Goal: Task Accomplishment & Management: Manage account settings

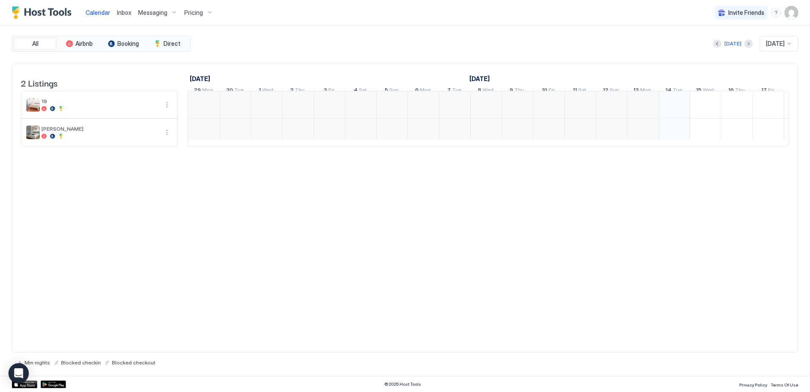
scroll to position [0, 471]
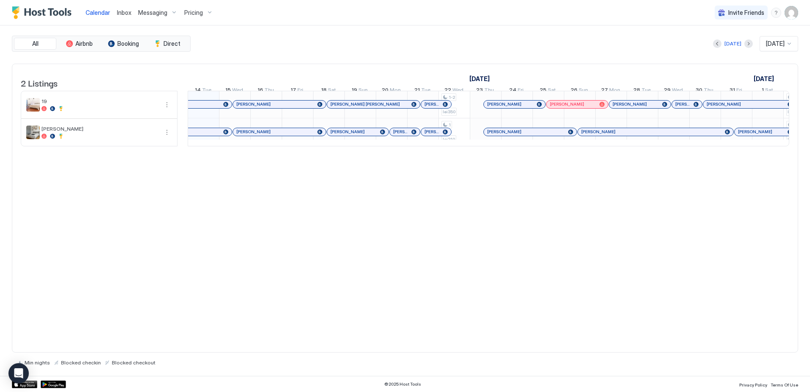
click at [428, 107] on span "[PERSON_NAME] [PERSON_NAME]" at bounding box center [432, 104] width 15 height 6
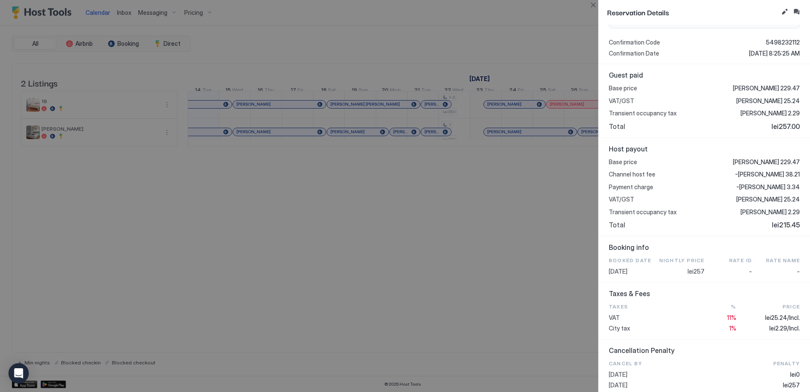
scroll to position [131, 0]
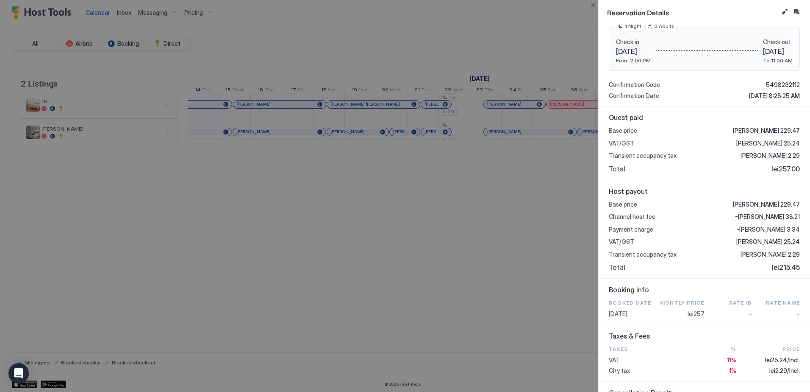
click at [489, 208] on div at bounding box center [405, 196] width 810 height 392
click at [507, 211] on div at bounding box center [405, 196] width 810 height 392
click at [492, 283] on div at bounding box center [405, 196] width 810 height 392
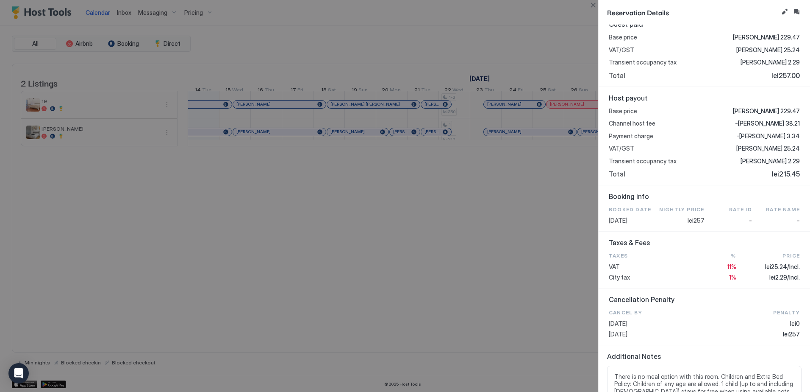
scroll to position [215, 0]
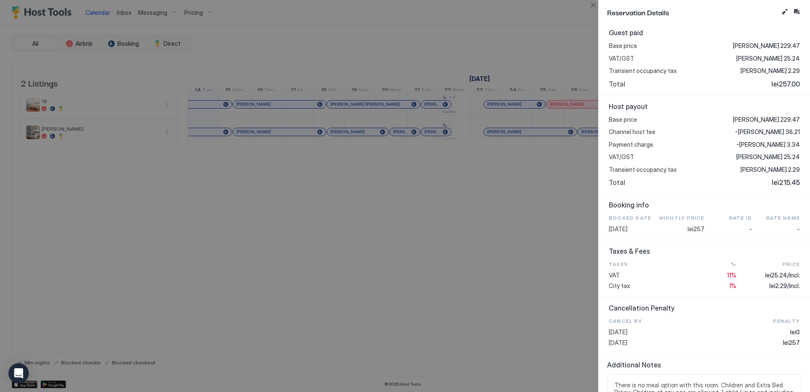
click at [398, 224] on div at bounding box center [405, 196] width 810 height 392
click at [594, 2] on button "Close" at bounding box center [593, 5] width 10 height 10
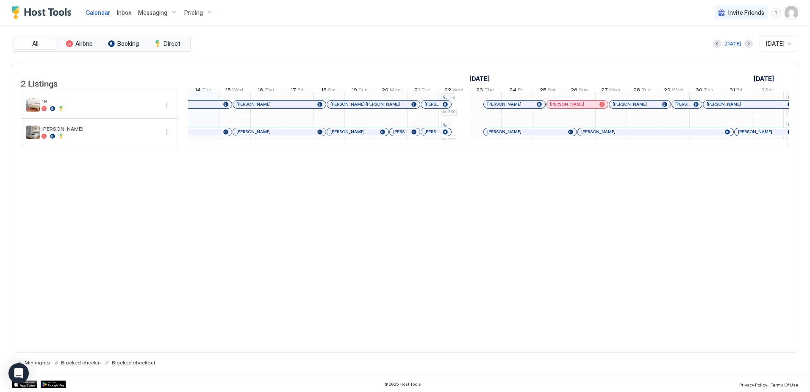
click at [563, 107] on span "[PERSON_NAME]" at bounding box center [567, 104] width 34 height 6
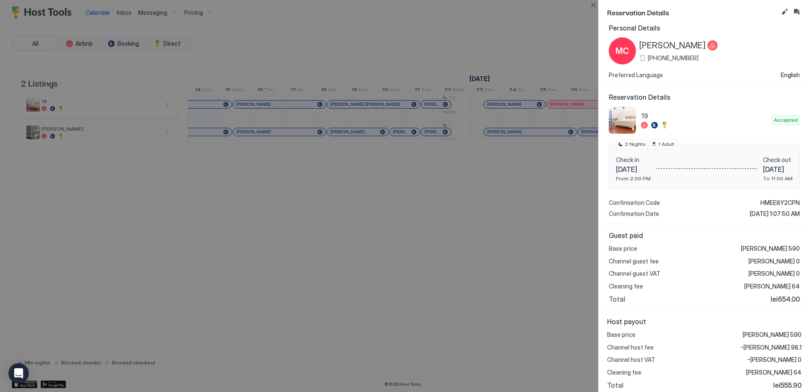
scroll to position [12, 0]
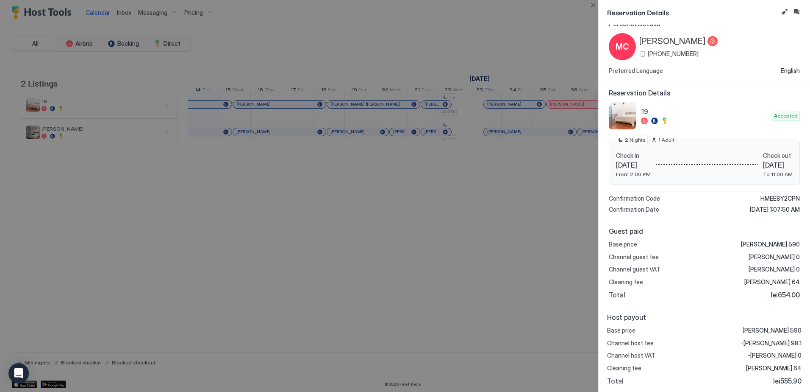
click at [566, 227] on div at bounding box center [405, 196] width 810 height 392
click at [593, 5] on button "Close" at bounding box center [593, 5] width 10 height 10
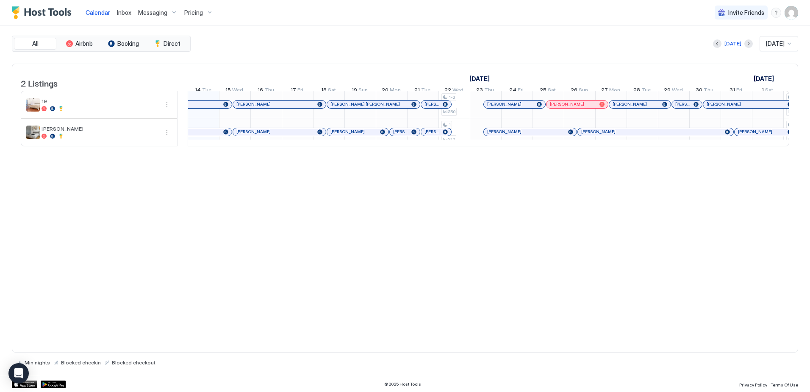
click at [191, 13] on span "Pricing" at bounding box center [193, 13] width 19 height 8
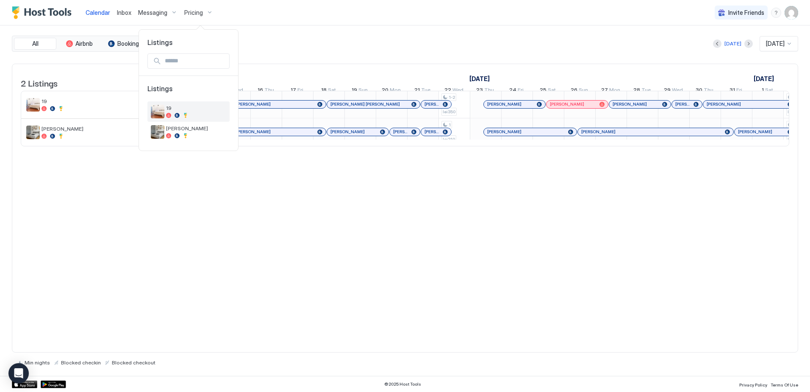
click at [226, 109] on span "19" at bounding box center [196, 108] width 60 height 6
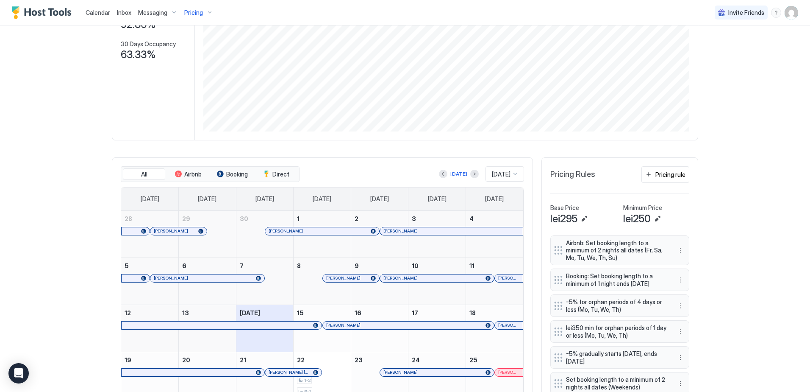
scroll to position [170, 0]
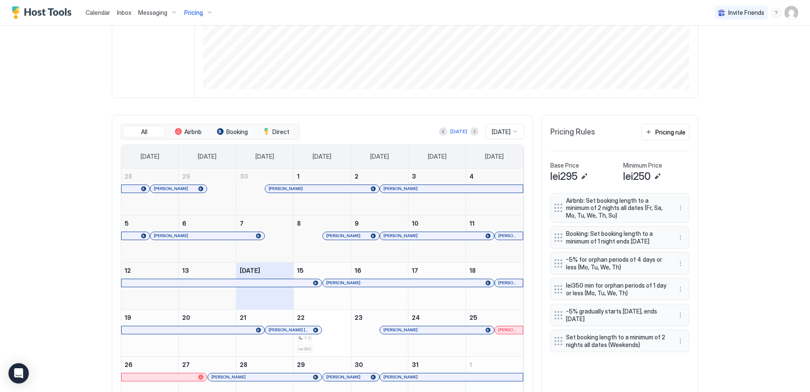
click at [604, 296] on span "lei350 min for orphan periods of 1 day or less (Mo, Tu, We, Th)" at bounding box center [616, 288] width 101 height 15
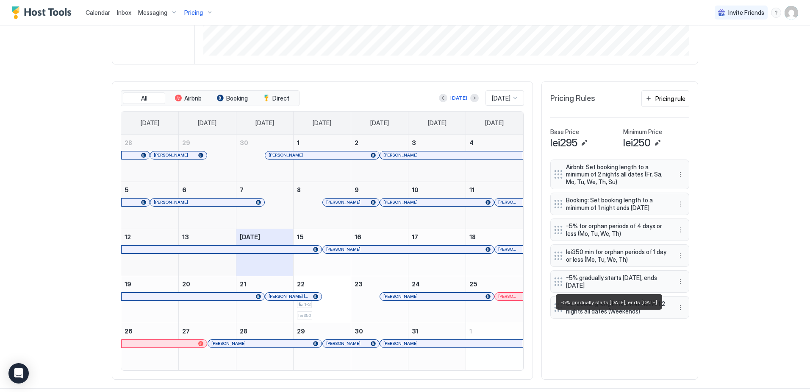
scroll to position [212, 0]
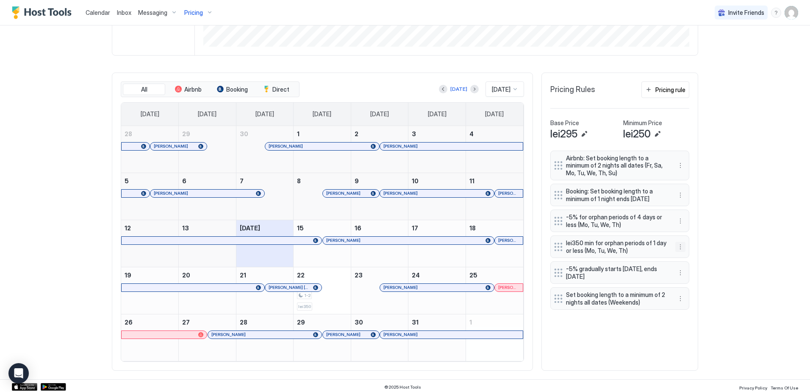
click at [679, 252] on button "More options" at bounding box center [681, 247] width 10 height 10
click at [686, 262] on span "Edit" at bounding box center [690, 265] width 9 height 6
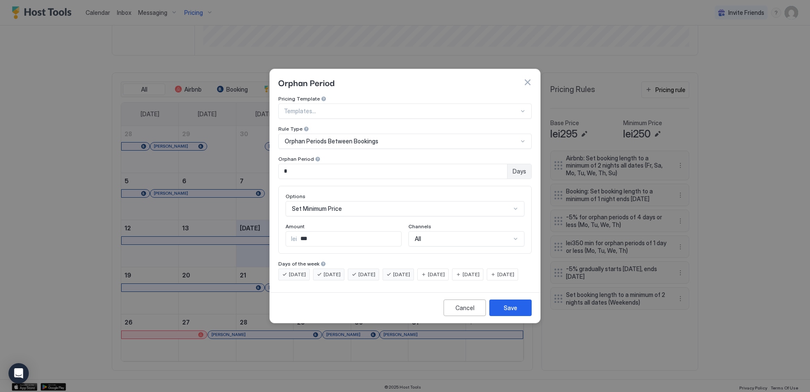
click at [528, 78] on button "button" at bounding box center [527, 82] width 8 height 8
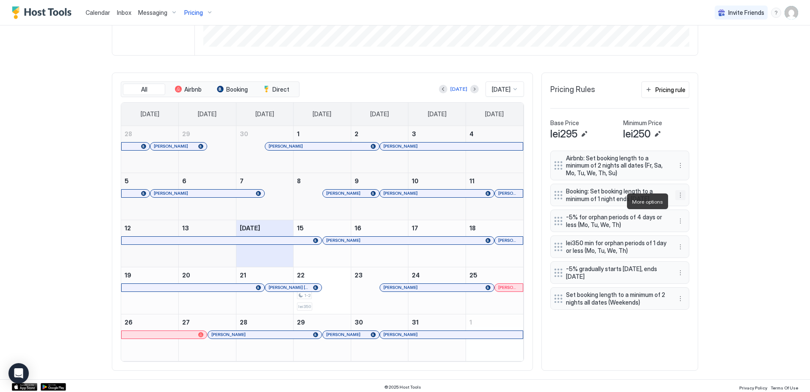
click at [677, 199] on button "More options" at bounding box center [681, 195] width 10 height 10
click at [683, 211] on div "Edit" at bounding box center [685, 213] width 19 height 6
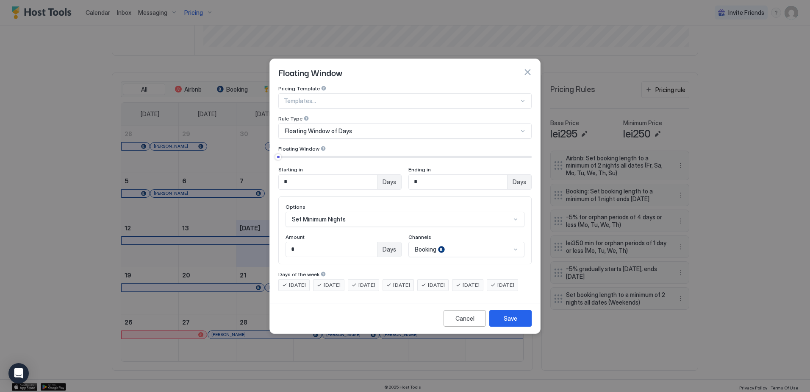
click at [529, 68] on button "button" at bounding box center [527, 72] width 8 height 8
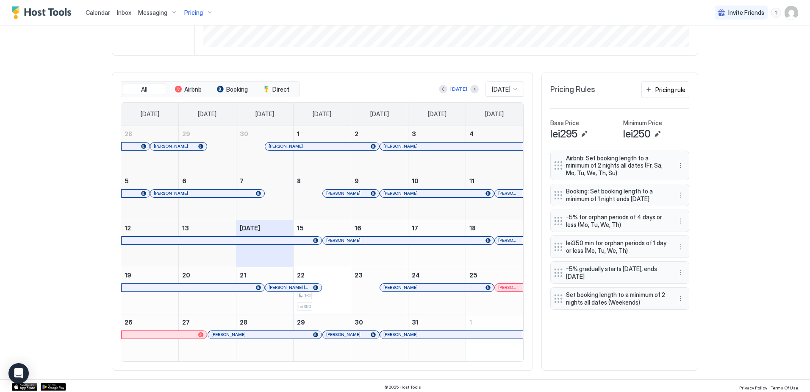
click at [217, 337] on div "[PERSON_NAME]" at bounding box center [265, 335] width 114 height 8
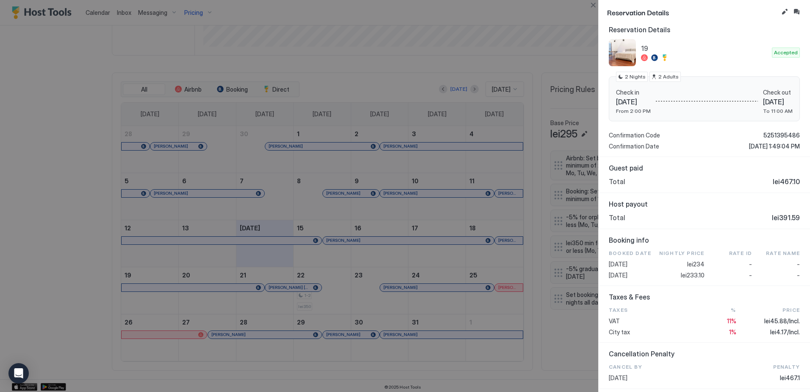
scroll to position [127, 0]
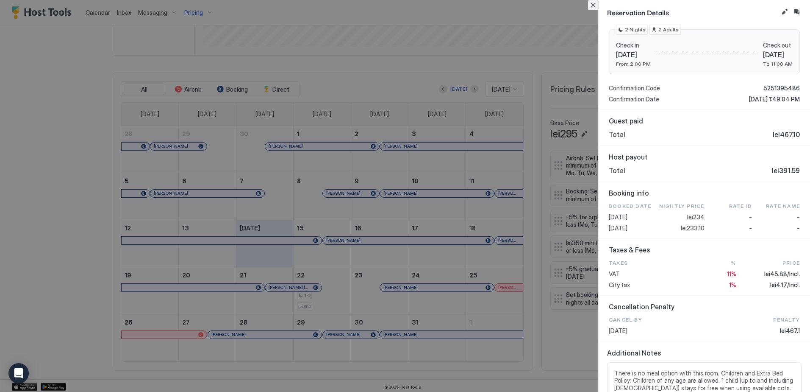
click at [593, 3] on button "Close" at bounding box center [593, 5] width 10 height 10
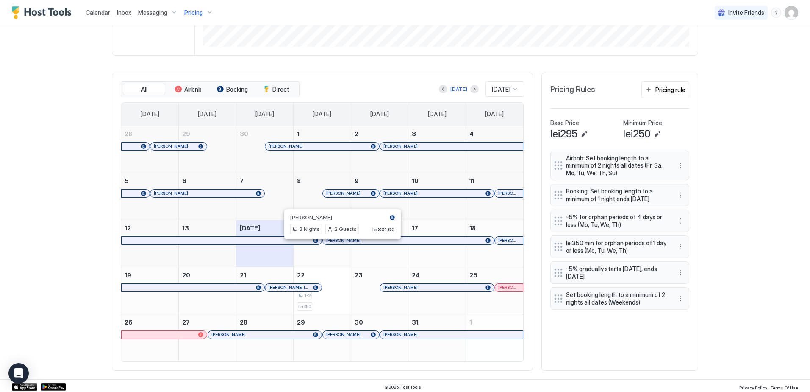
click at [340, 244] on div at bounding box center [342, 240] width 7 height 7
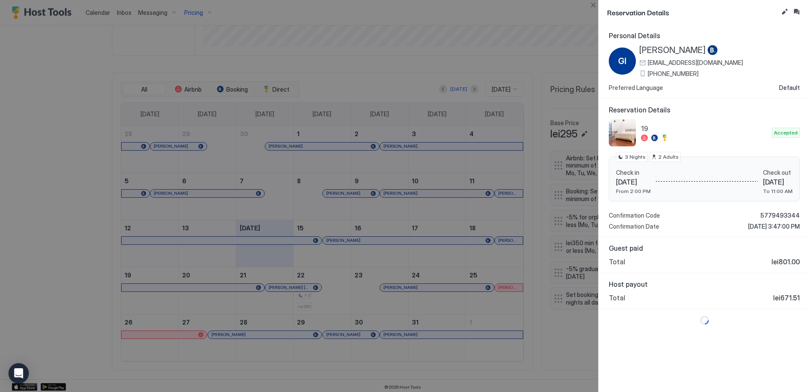
click at [584, 337] on div at bounding box center [405, 196] width 810 height 392
click at [595, 6] on button "Close" at bounding box center [593, 5] width 10 height 10
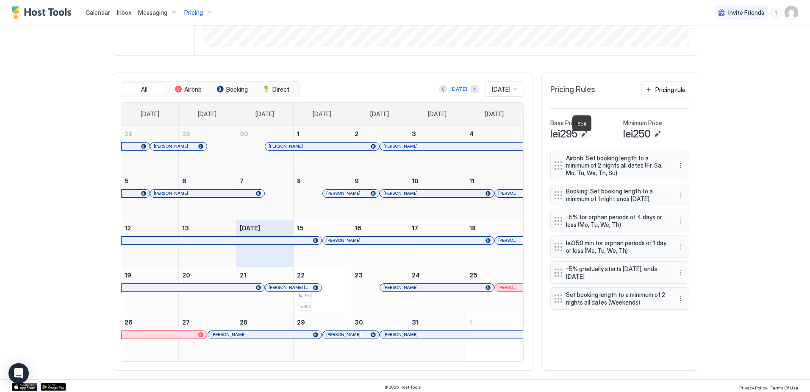
click at [585, 137] on button "Edit" at bounding box center [584, 134] width 10 height 10
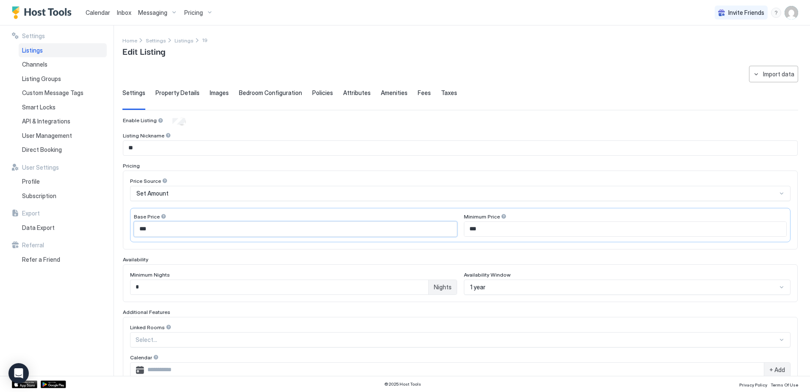
click at [166, 231] on input "***" at bounding box center [295, 229] width 323 height 14
type input "***"
click at [115, 217] on div "**********" at bounding box center [405, 200] width 810 height 350
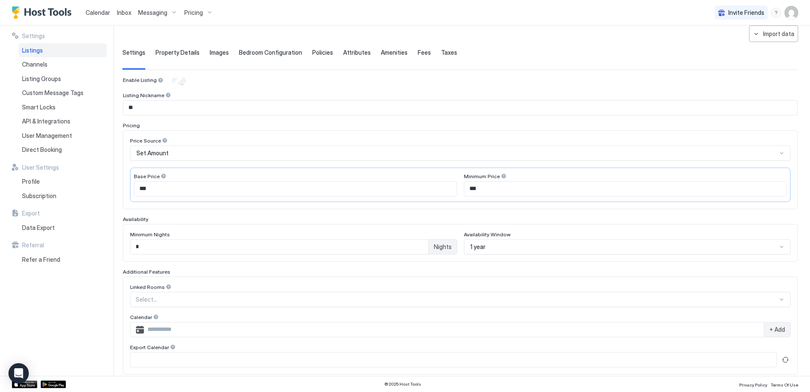
scroll to position [85, 0]
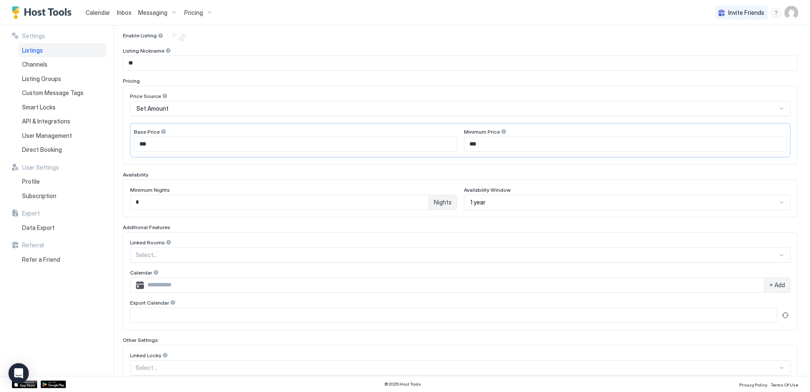
click at [494, 142] on input "***" at bounding box center [626, 144] width 323 height 14
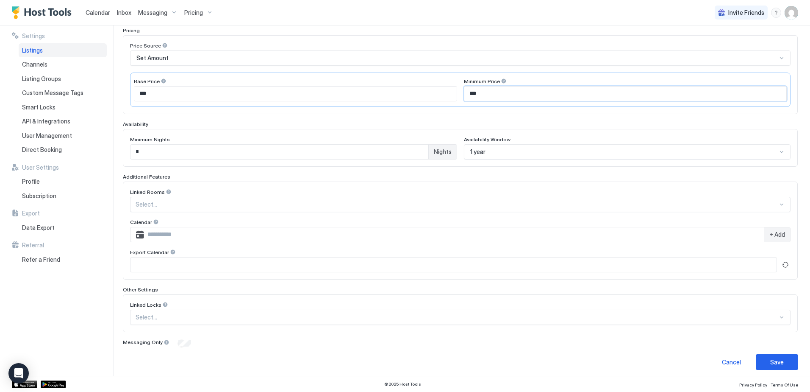
scroll to position [139, 0]
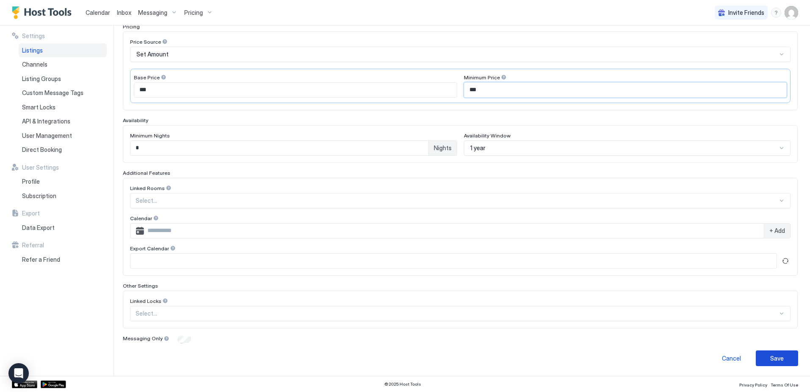
type input "***"
click at [771, 360] on div "Save" at bounding box center [778, 358] width 14 height 9
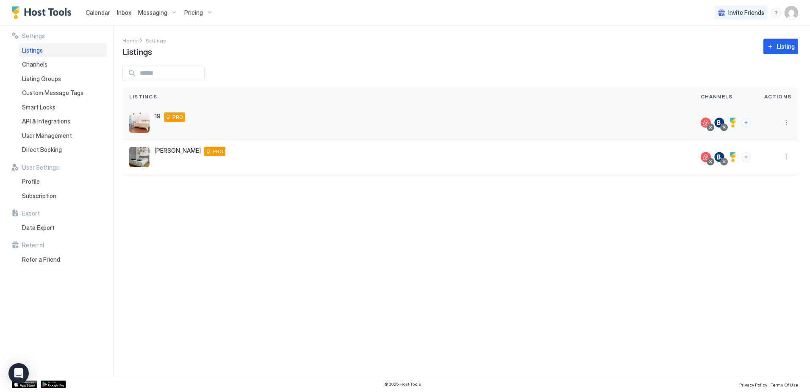
click at [141, 122] on img "listing image" at bounding box center [139, 122] width 20 height 20
click at [186, 11] on span "Pricing" at bounding box center [193, 13] width 19 height 8
click at [201, 114] on div at bounding box center [196, 115] width 60 height 5
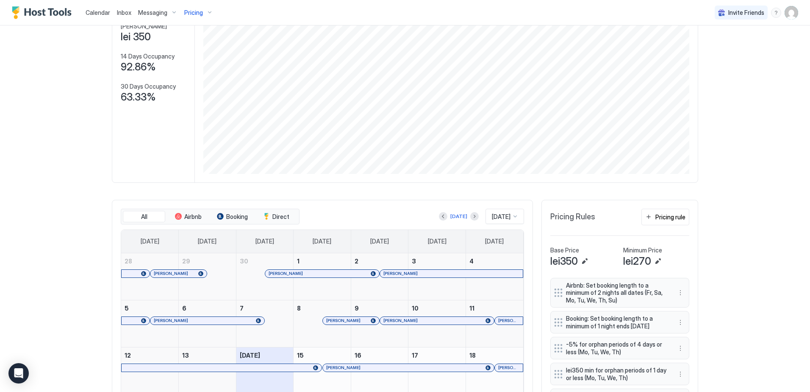
scroll to position [212, 0]
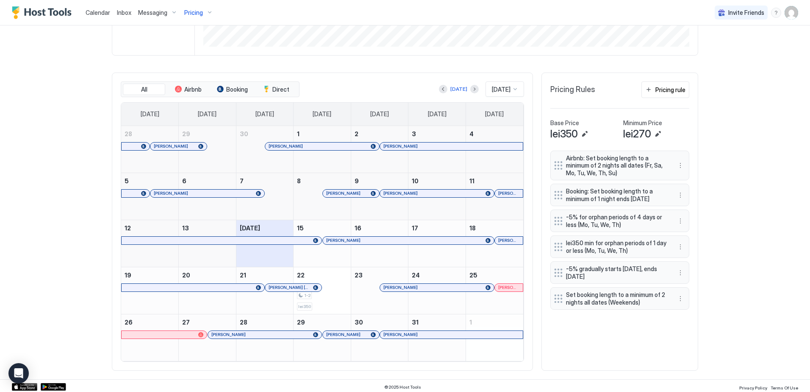
click at [495, 93] on span "[DATE]" at bounding box center [501, 90] width 19 height 8
click at [495, 191] on span "[DATE]" at bounding box center [500, 188] width 17 height 6
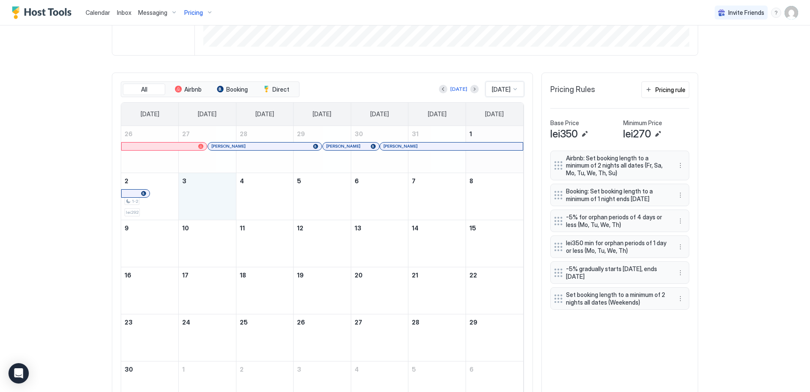
click at [192, 195] on div "November 3, 2025" at bounding box center [207, 196] width 50 height 40
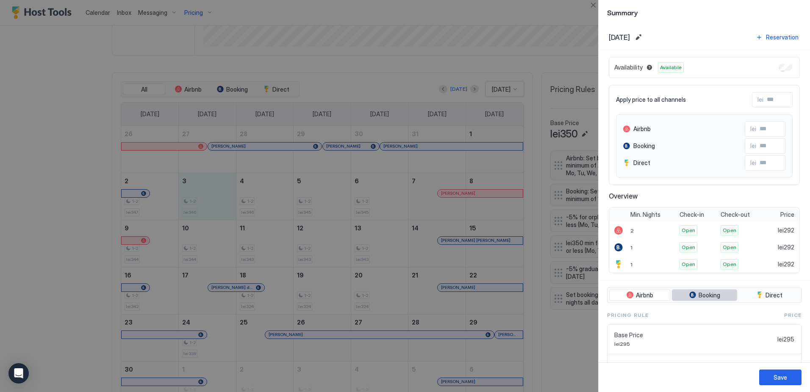
click at [695, 291] on button "Booking" at bounding box center [704, 295] width 65 height 12
click at [766, 291] on span "Direct" at bounding box center [774, 295] width 17 height 8
click at [702, 291] on span "Booking" at bounding box center [710, 295] width 22 height 8
click at [631, 246] on span "1" at bounding box center [632, 247] width 2 height 6
click at [214, 216] on div at bounding box center [405, 196] width 810 height 392
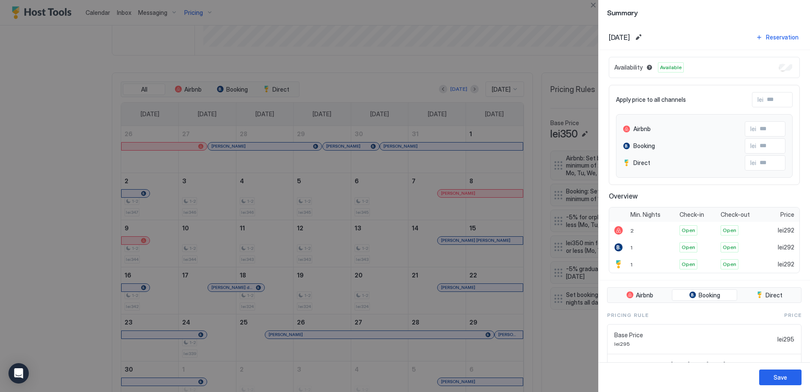
click at [246, 277] on div at bounding box center [405, 196] width 810 height 392
click at [590, 5] on button "Close" at bounding box center [593, 5] width 10 height 10
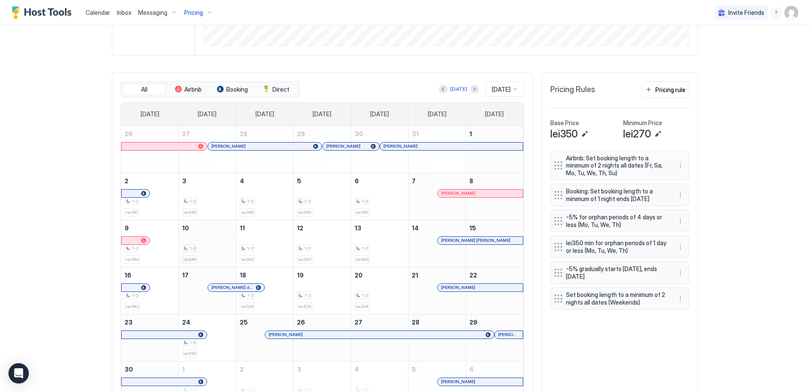
click at [212, 246] on div "1-2 lei344" at bounding box center [207, 243] width 50 height 40
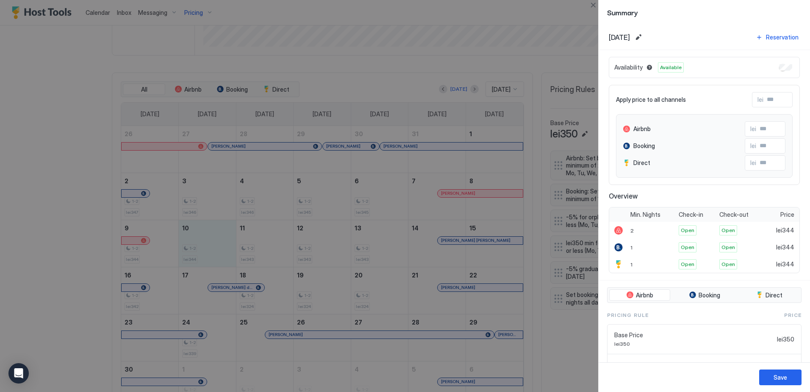
click at [312, 252] on div at bounding box center [405, 196] width 810 height 392
click at [197, 256] on div at bounding box center [405, 196] width 810 height 392
click at [595, 5] on button "Close" at bounding box center [593, 5] width 10 height 10
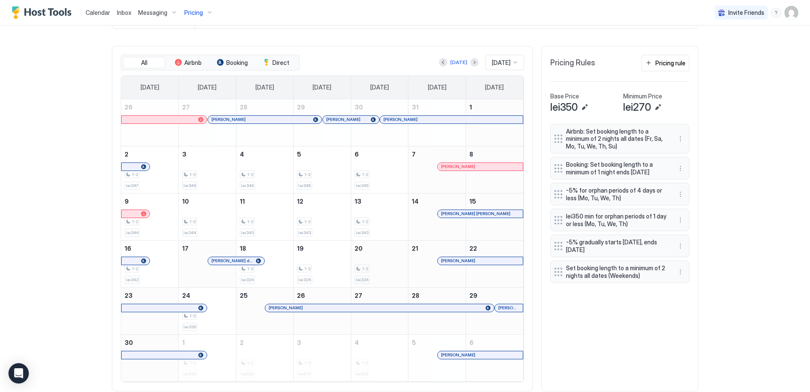
scroll to position [254, 0]
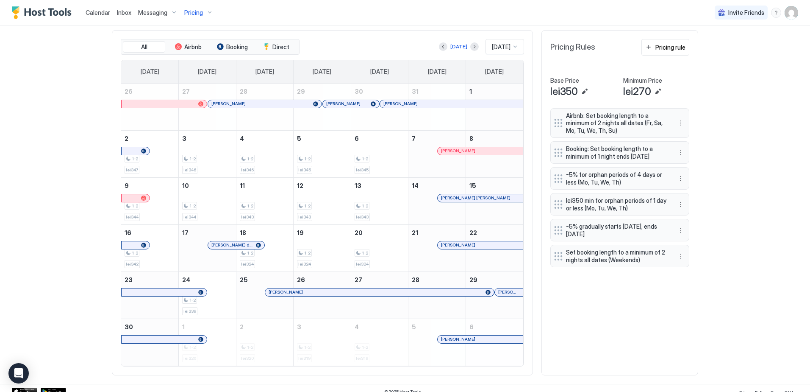
click at [732, 189] on div "Calendar Inbox Messaging Pricing Invite Friends AG Home Pricing 19 Synced less …" at bounding box center [405, 196] width 810 height 392
click at [678, 184] on button "More options" at bounding box center [681, 178] width 10 height 10
click at [679, 195] on div "Edit" at bounding box center [685, 196] width 19 height 6
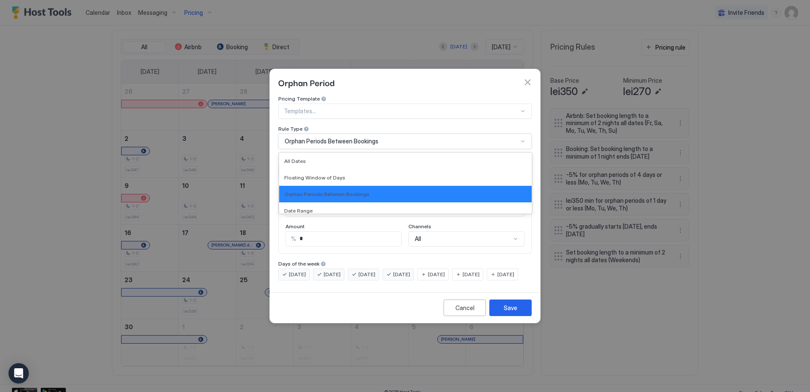
click at [363, 137] on span "Orphan Periods Between Bookings" at bounding box center [332, 141] width 94 height 8
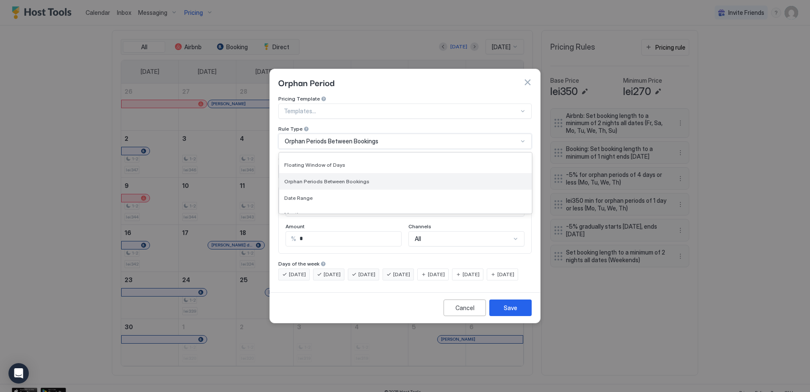
scroll to position [0, 0]
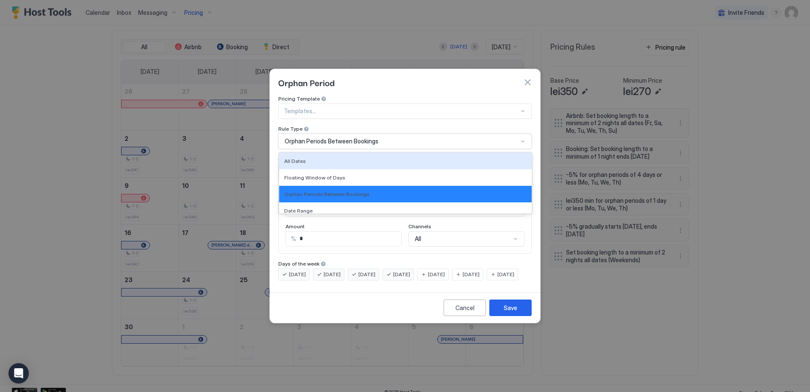
click at [406, 103] on div "Templates..." at bounding box center [404, 110] width 253 height 15
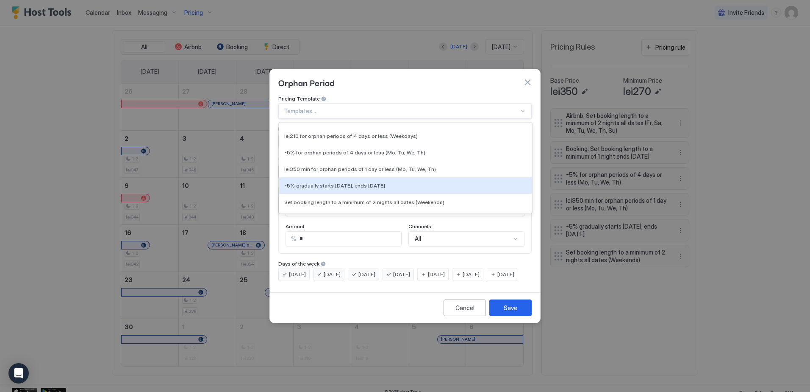
scroll to position [170, 0]
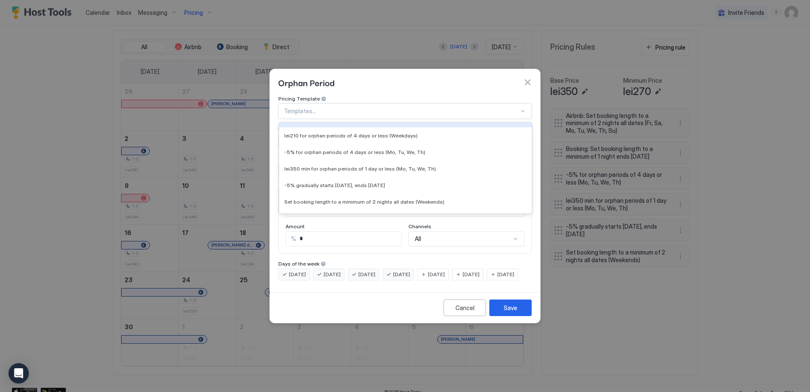
click at [490, 80] on div "Orphan Period" at bounding box center [404, 82] width 253 height 13
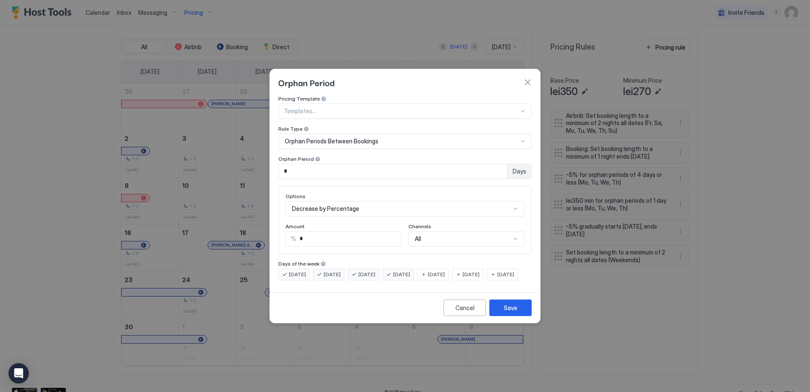
click at [528, 78] on button "button" at bounding box center [527, 82] width 8 height 8
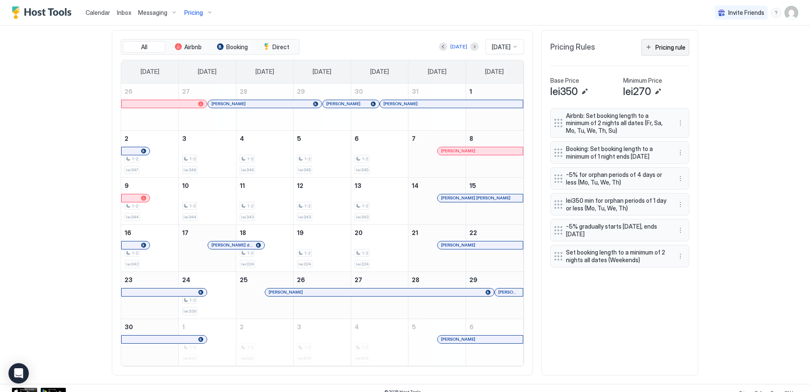
click at [657, 52] on div "Pricing rule" at bounding box center [671, 47] width 30 height 9
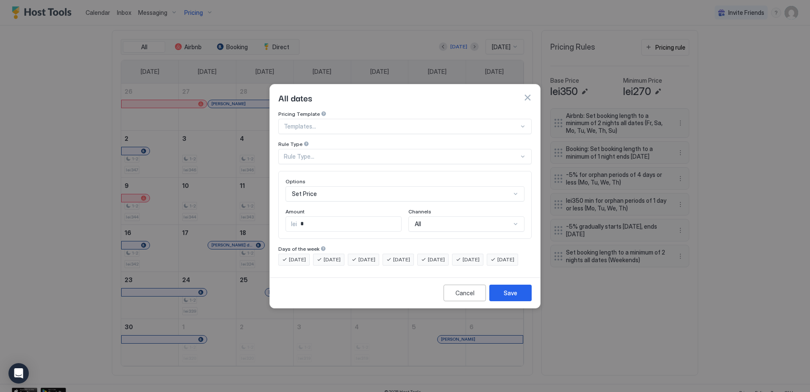
click at [321, 153] on div "Rule Type..." at bounding box center [401, 157] width 235 height 8
click at [530, 93] on button "button" at bounding box center [527, 97] width 8 height 8
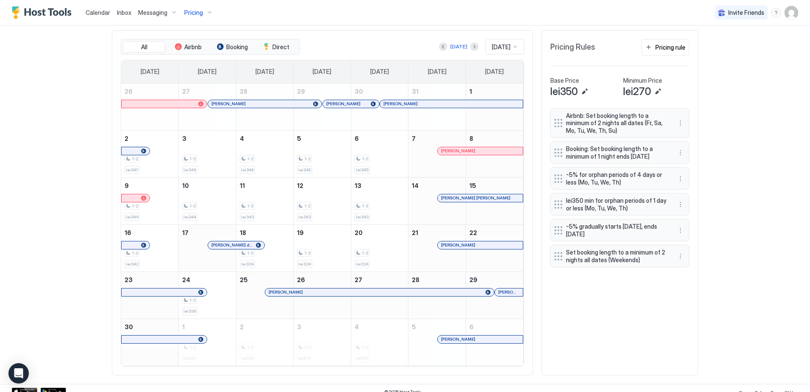
click at [493, 54] on div "[DATE]" at bounding box center [505, 46] width 39 height 15
click at [504, 142] on div "[DATE]" at bounding box center [506, 138] width 28 height 6
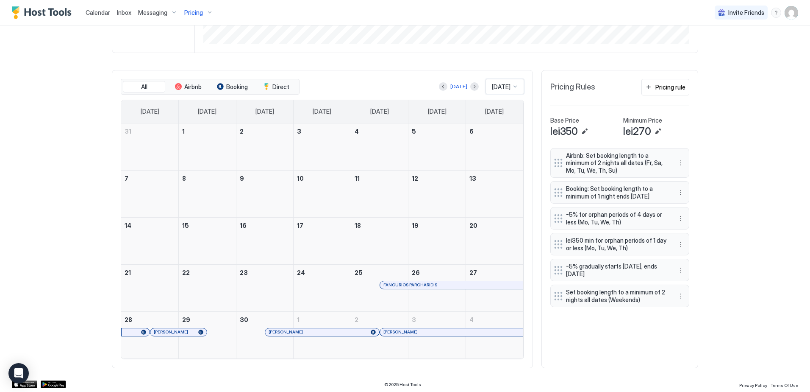
scroll to position [220, 0]
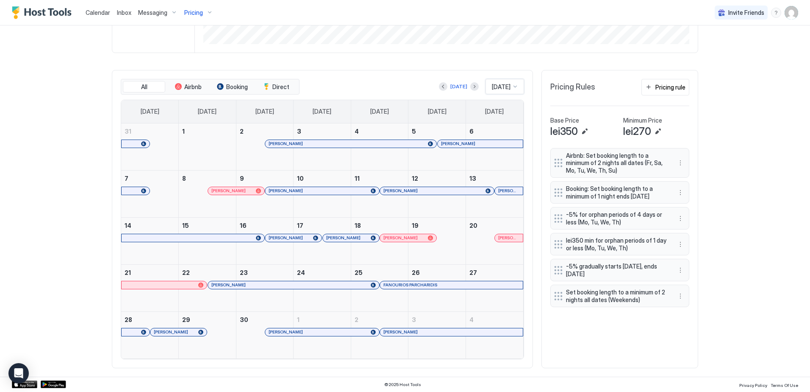
click at [492, 83] on span "[DATE]" at bounding box center [501, 87] width 19 height 8
click at [492, 193] on span "[DATE]" at bounding box center [500, 195] width 17 height 6
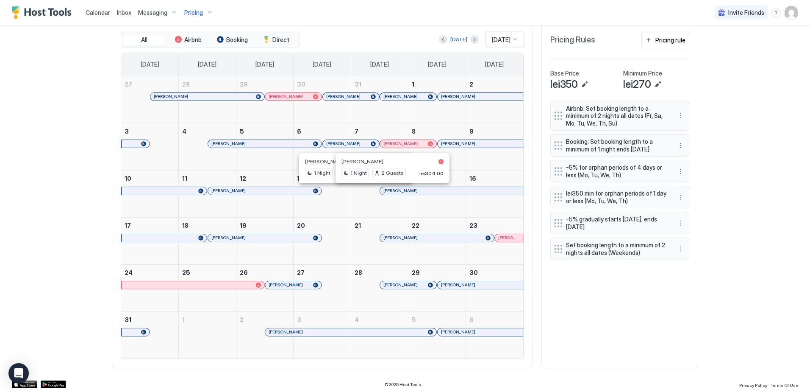
scroll to position [220, 0]
